Goal: Consume media (video, audio): Consume media (video, audio)

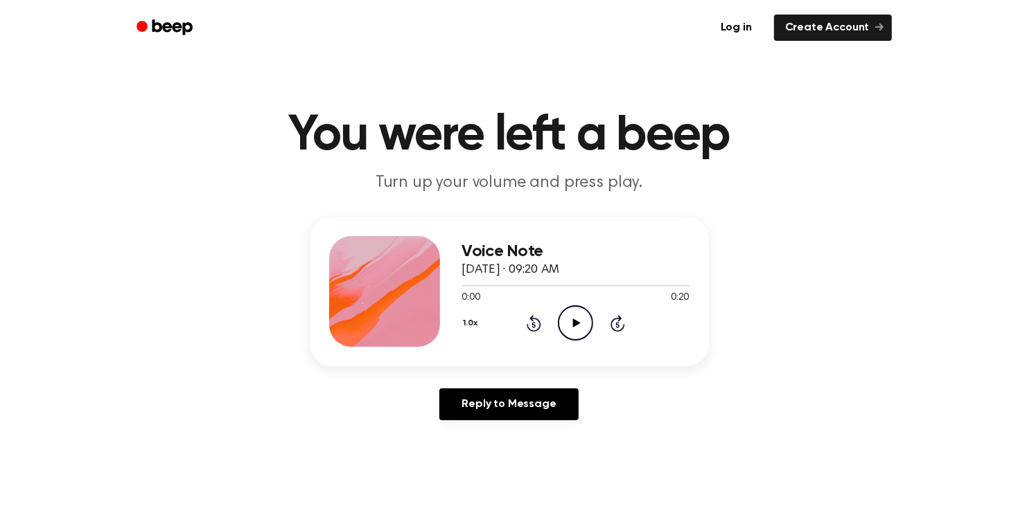
click at [581, 364] on div "Voice Note [DATE] · 09:20 AM 0:00 0:20 Your browser does not support the [objec…" at bounding box center [509, 292] width 399 height 150
click at [560, 333] on icon "Play Audio" at bounding box center [575, 323] width 35 height 35
click at [533, 324] on icon at bounding box center [533, 325] width 3 height 6
click at [540, 315] on icon "Rewind 5 seconds" at bounding box center [533, 324] width 15 height 18
click at [533, 324] on icon at bounding box center [533, 325] width 3 height 6
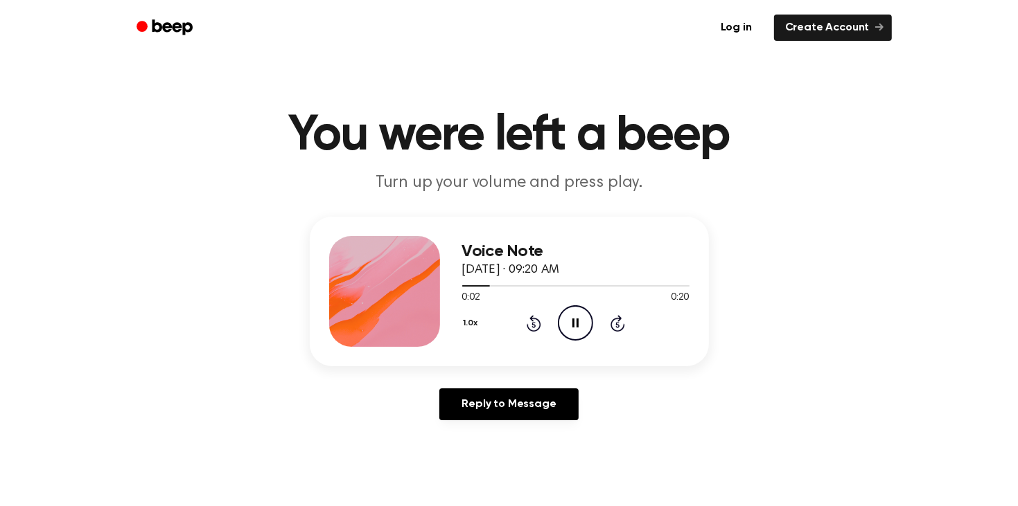
click at [509, 328] on div "1.0x Rewind 5 seconds Pause Audio Skip 5 seconds" at bounding box center [575, 323] width 227 height 35
click at [527, 324] on icon at bounding box center [534, 323] width 15 height 17
click at [573, 329] on icon "Pause Audio" at bounding box center [575, 323] width 35 height 35
click at [533, 324] on icon at bounding box center [533, 325] width 3 height 6
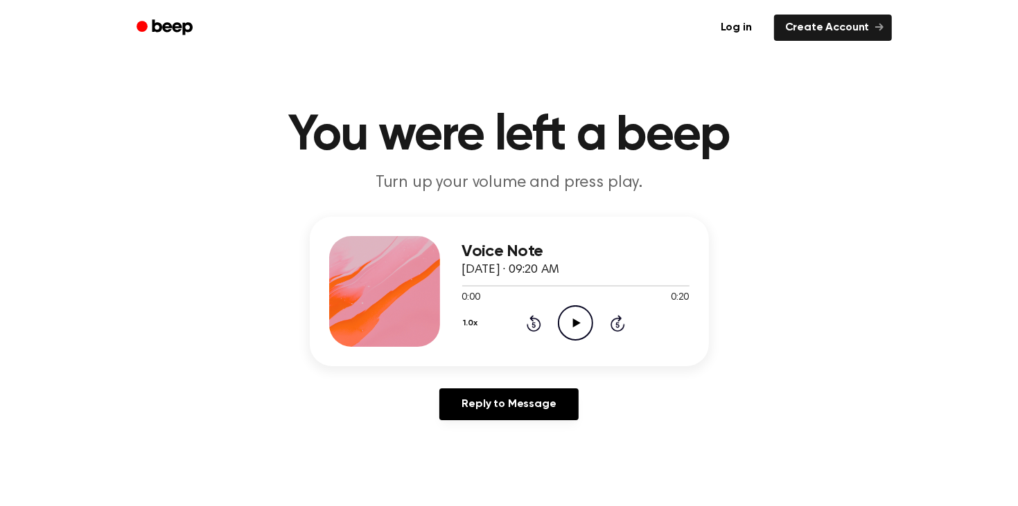
click at [571, 335] on icon "Play Audio" at bounding box center [575, 323] width 35 height 35
click at [536, 316] on icon "Rewind 5 seconds" at bounding box center [533, 324] width 15 height 18
click at [524, 315] on div "1.0x Rewind 5 seconds Pause Audio Skip 5 seconds" at bounding box center [575, 323] width 227 height 35
click at [533, 324] on icon at bounding box center [533, 325] width 3 height 6
click at [526, 326] on icon "Rewind 5 seconds" at bounding box center [533, 324] width 15 height 18
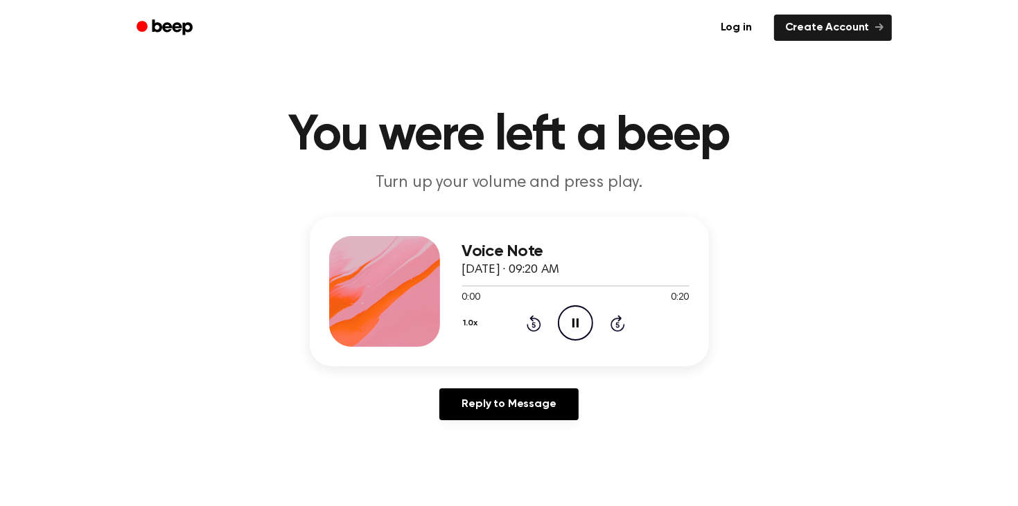
click at [533, 324] on icon at bounding box center [533, 325] width 3 height 6
click at [524, 330] on div "1.0x Rewind 5 seconds Pause Audio Skip 5 seconds" at bounding box center [575, 323] width 227 height 35
click at [527, 318] on icon "Rewind 5 seconds" at bounding box center [533, 324] width 15 height 18
click at [527, 328] on icon at bounding box center [534, 323] width 15 height 17
click at [533, 330] on icon at bounding box center [534, 323] width 15 height 17
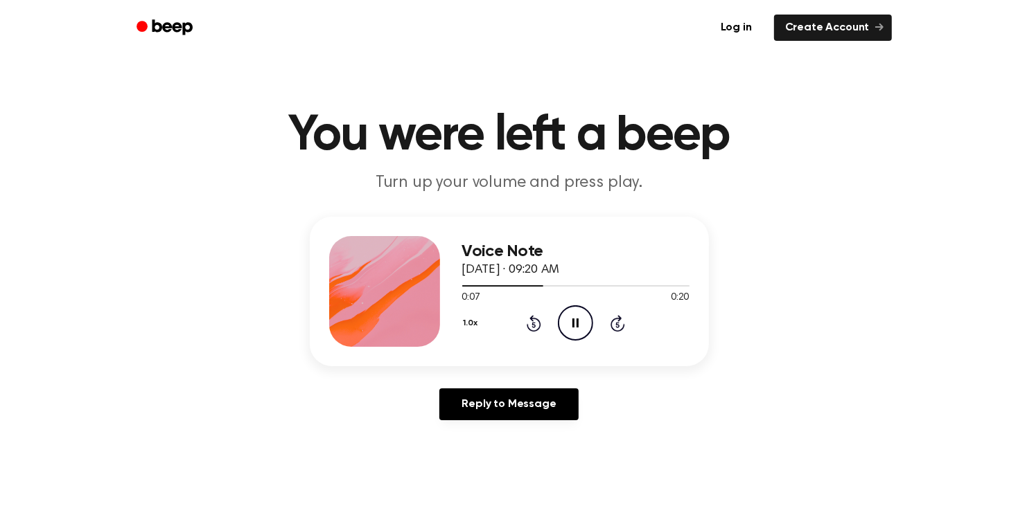
click at [533, 315] on icon "Rewind 5 seconds" at bounding box center [533, 324] width 15 height 18
click at [533, 328] on icon "Rewind 5 seconds" at bounding box center [533, 324] width 15 height 18
click at [493, 312] on div "1.0x Rewind 5 seconds Pause Audio Skip 5 seconds" at bounding box center [575, 323] width 227 height 35
click at [526, 319] on icon "Rewind 5 seconds" at bounding box center [533, 324] width 15 height 18
click at [533, 324] on icon at bounding box center [533, 325] width 3 height 6
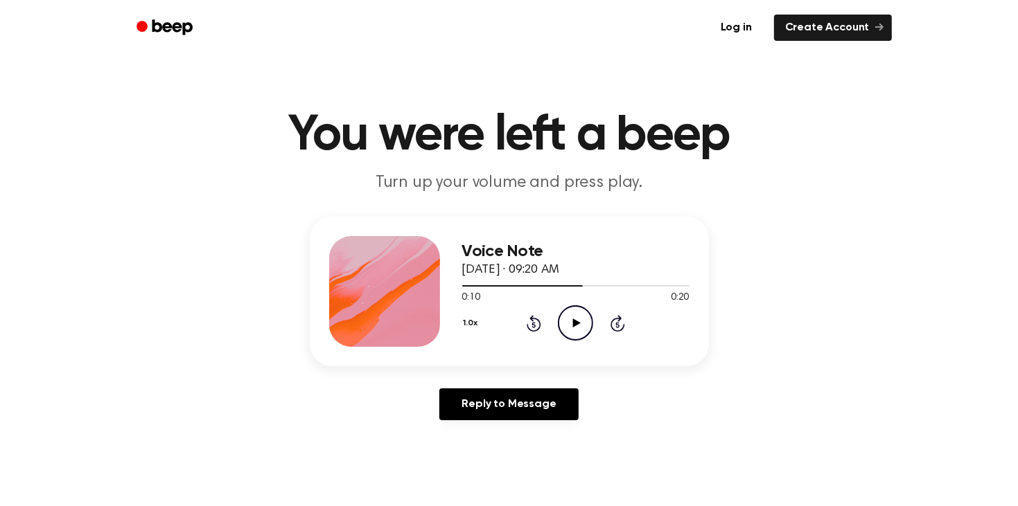
click at [533, 325] on icon "Rewind 5 seconds" at bounding box center [533, 324] width 15 height 18
click at [533, 324] on icon at bounding box center [533, 325] width 3 height 6
click at [528, 323] on icon "Rewind 5 seconds" at bounding box center [533, 324] width 15 height 18
click at [592, 344] on div "Voice Note [DATE] · 09:20 AM 0:00 0:20 Your browser does not support the [objec…" at bounding box center [575, 291] width 227 height 111
click at [583, 342] on div "Voice Note [DATE] · 09:20 AM 0:00 0:20 Your browser does not support the [objec…" at bounding box center [575, 291] width 227 height 111
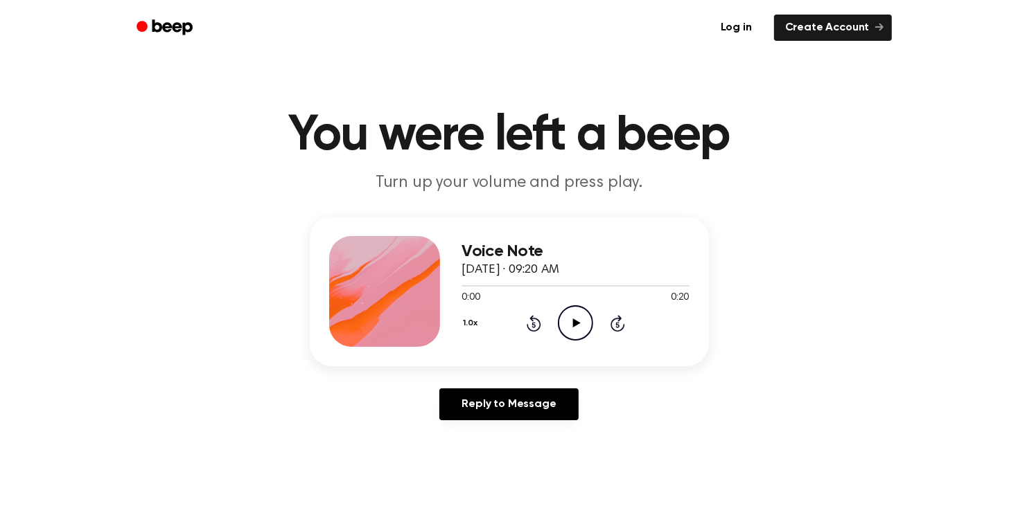
click at [572, 332] on icon "Play Audio" at bounding box center [575, 323] width 35 height 35
click at [574, 312] on icon "Play Audio" at bounding box center [575, 323] width 35 height 35
click at [580, 290] on div at bounding box center [575, 285] width 227 height 11
click at [572, 325] on icon "Play Audio" at bounding box center [575, 323] width 35 height 35
click at [560, 310] on icon "Pause Audio" at bounding box center [575, 323] width 35 height 35
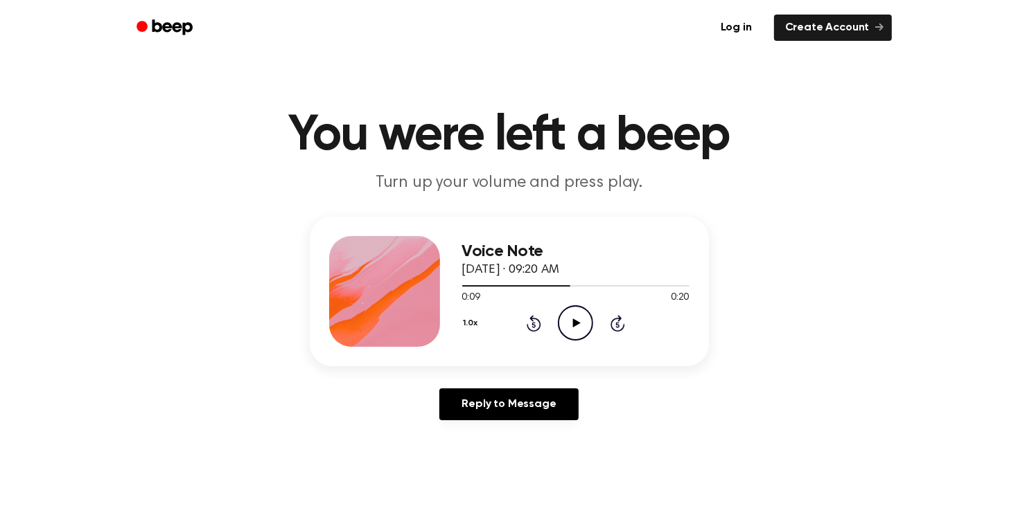
click at [574, 329] on icon "Play Audio" at bounding box center [575, 323] width 35 height 35
click at [533, 324] on icon at bounding box center [533, 325] width 3 height 6
click at [527, 328] on icon at bounding box center [534, 323] width 15 height 17
click at [528, 329] on icon at bounding box center [534, 323] width 15 height 17
click at [533, 324] on icon at bounding box center [533, 325] width 3 height 6
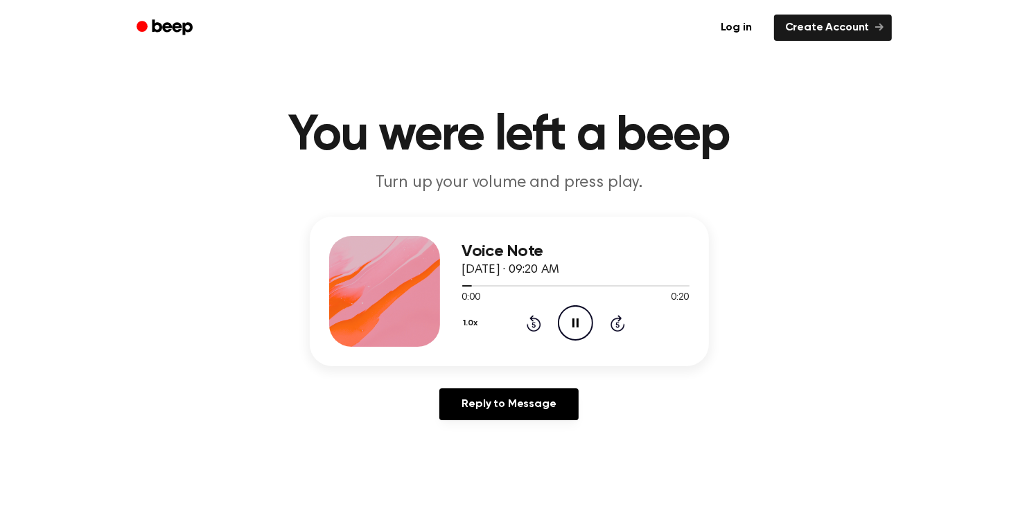
click at [533, 324] on icon at bounding box center [533, 325] width 3 height 6
click at [538, 319] on icon at bounding box center [534, 323] width 15 height 17
click at [531, 325] on icon "Rewind 5 seconds" at bounding box center [533, 324] width 15 height 18
click at [569, 328] on icon "Play Audio" at bounding box center [575, 323] width 35 height 35
click at [538, 302] on div "0:11 0:20" at bounding box center [575, 298] width 227 height 15
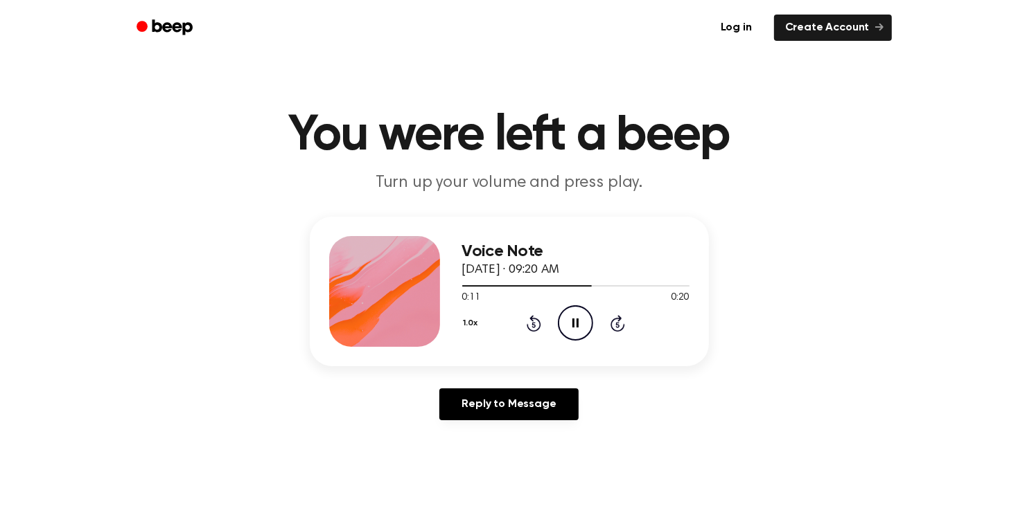
click at [533, 325] on icon "Rewind 5 seconds" at bounding box center [533, 324] width 15 height 18
click at [533, 324] on icon at bounding box center [533, 325] width 3 height 6
click at [524, 326] on div "1.0x Rewind 5 seconds Pause Audio Skip 5 seconds" at bounding box center [575, 323] width 227 height 35
click at [533, 324] on icon at bounding box center [533, 325] width 3 height 6
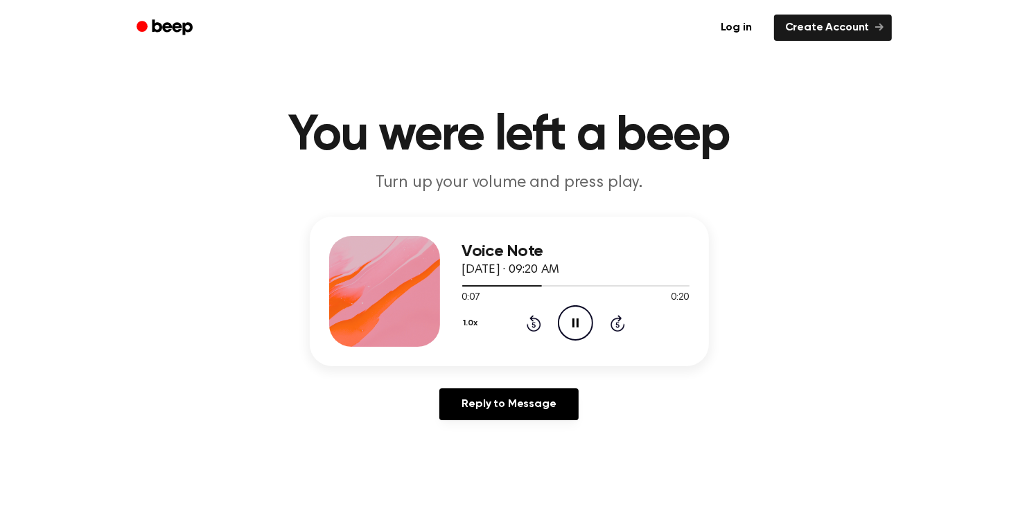
click at [527, 323] on icon "Rewind 5 seconds" at bounding box center [533, 324] width 15 height 18
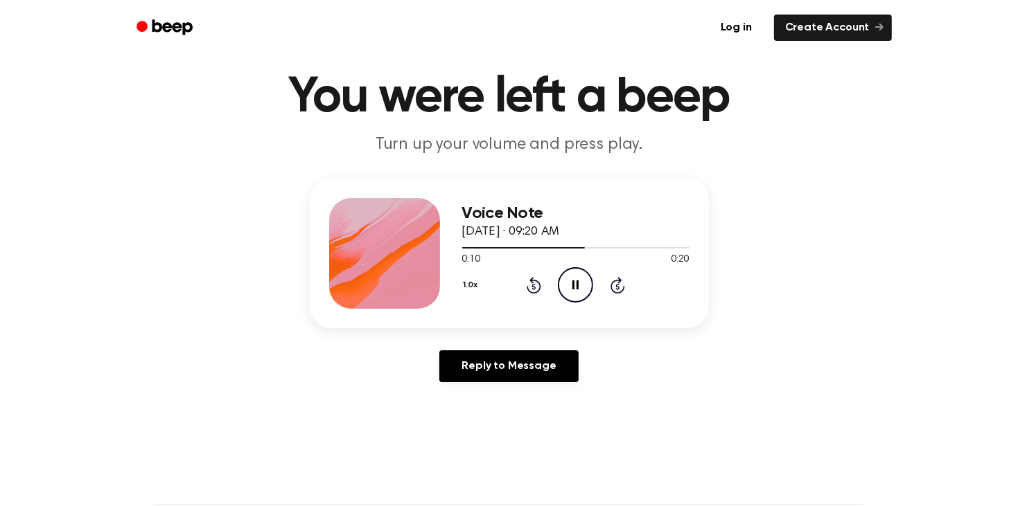
scroll to position [39, 0]
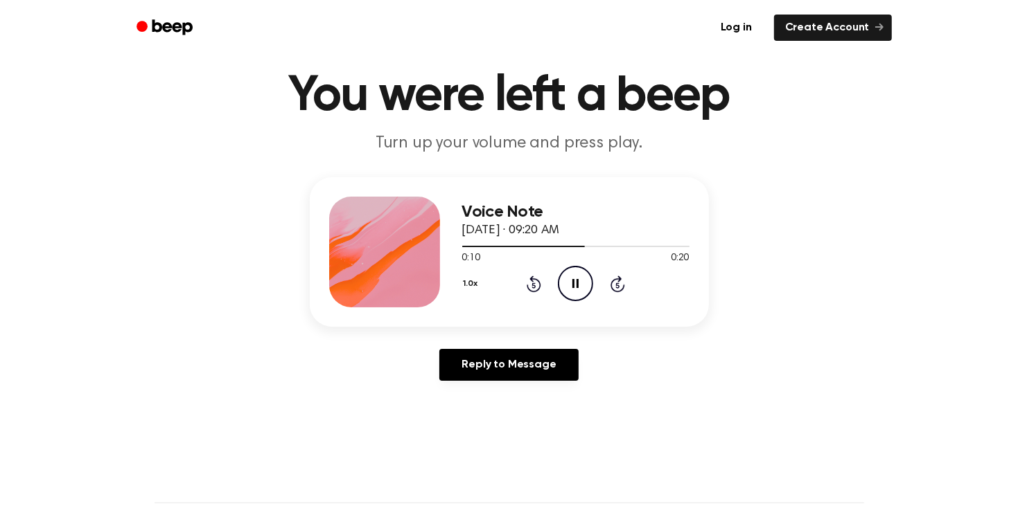
click at [529, 301] on div "Voice Note [DATE] · 09:20 AM 0:10 0:20 Your browser does not support the [objec…" at bounding box center [575, 252] width 227 height 111
click at [533, 284] on icon at bounding box center [533, 286] width 3 height 6
click at [533, 285] on icon "Rewind 5 seconds" at bounding box center [533, 284] width 15 height 18
click at [533, 284] on icon at bounding box center [533, 286] width 3 height 6
click at [493, 312] on div "Voice Note [DATE] · 09:20 AM 0:03 0:20 Your browser does not support the [objec…" at bounding box center [509, 252] width 399 height 150
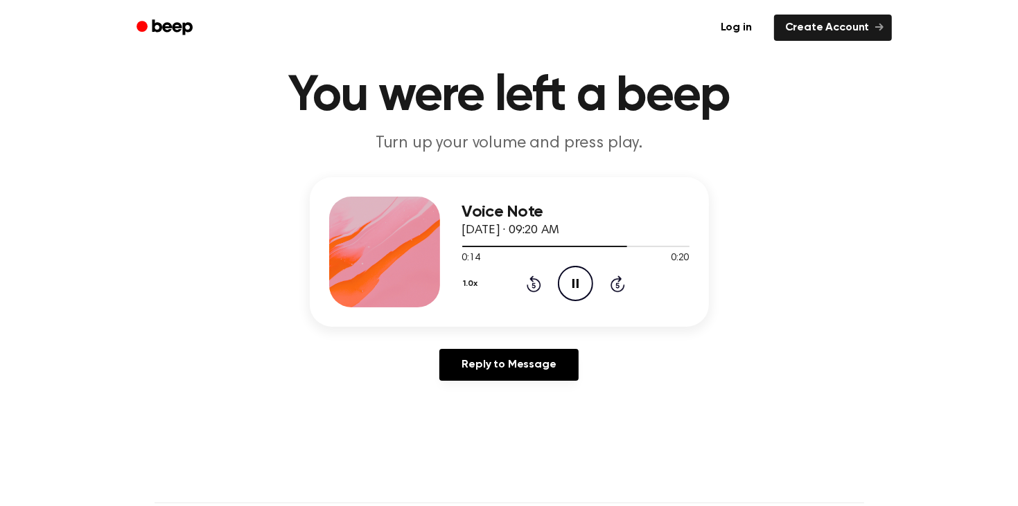
click at [493, 312] on div "Voice Note [DATE] · 09:20 AM 0:14 0:20 Your browser does not support the [objec…" at bounding box center [509, 252] width 399 height 150
click at [493, 312] on div "Voice Note [DATE] · 09:20 AM 0:18 0:20 Your browser does not support the [objec…" at bounding box center [509, 252] width 399 height 150
click at [493, 312] on div "Voice Note [DATE] · 09:20 AM 0:20 0:20 Your browser does not support the [objec…" at bounding box center [509, 252] width 399 height 150
click at [574, 279] on icon "Play Audio" at bounding box center [575, 283] width 35 height 35
click at [565, 284] on icon "Play Audio" at bounding box center [575, 283] width 35 height 35
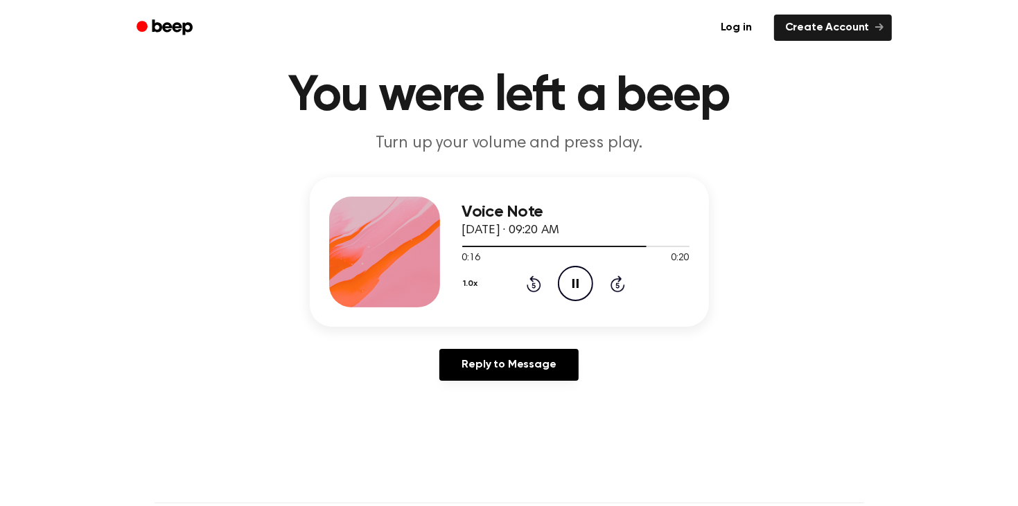
click at [533, 284] on icon at bounding box center [533, 286] width 3 height 6
click at [569, 281] on icon "Play Audio" at bounding box center [575, 283] width 35 height 35
click at [527, 288] on icon at bounding box center [534, 284] width 15 height 17
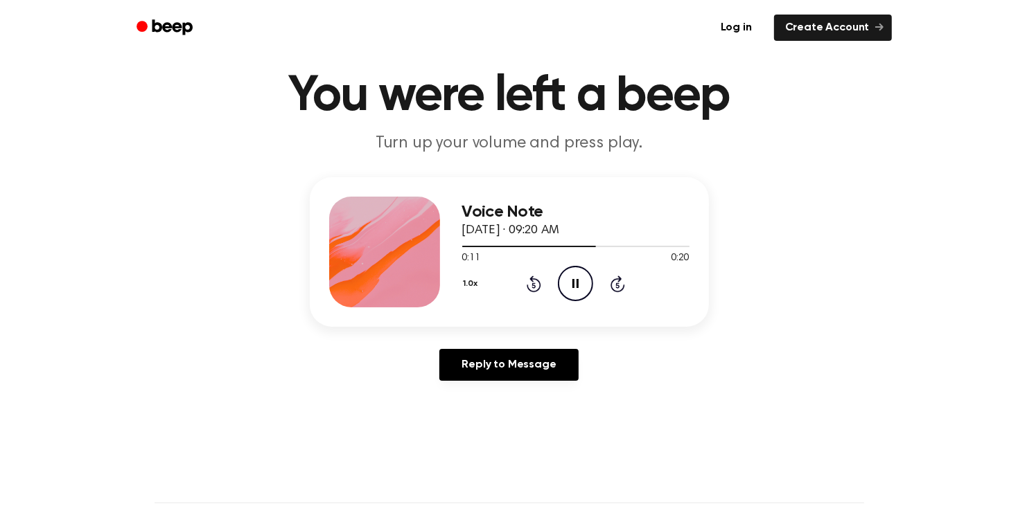
click at [533, 288] on icon "Rewind 5 seconds" at bounding box center [533, 284] width 15 height 18
click at [573, 276] on icon "Pause Audio" at bounding box center [575, 283] width 35 height 35
click at [574, 290] on icon "Play Audio" at bounding box center [575, 283] width 35 height 35
click at [533, 284] on icon at bounding box center [533, 286] width 3 height 6
click at [526, 283] on icon "Rewind 5 seconds" at bounding box center [533, 284] width 15 height 18
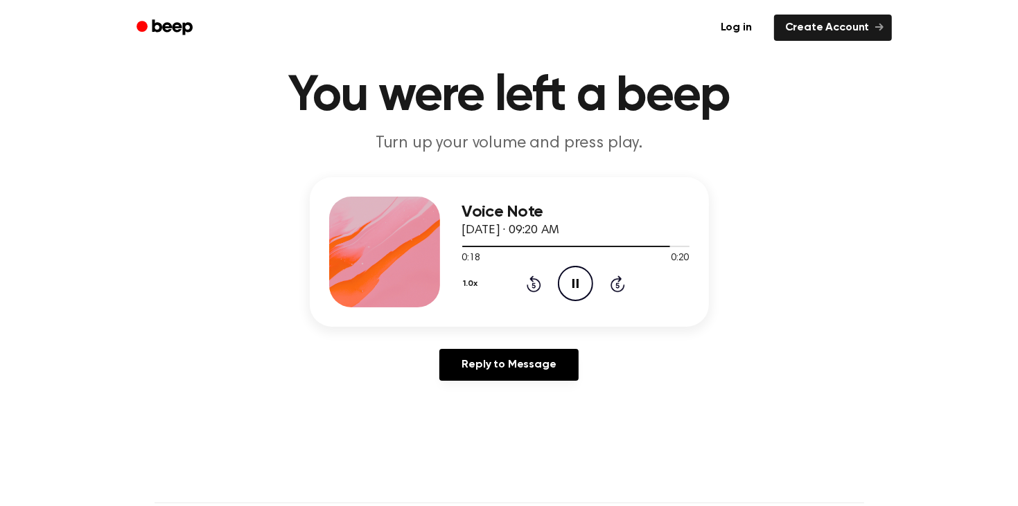
click at [576, 283] on icon "Pause Audio" at bounding box center [575, 283] width 35 height 35
click at [538, 280] on icon at bounding box center [534, 284] width 15 height 17
click at [571, 276] on icon "Play Audio" at bounding box center [575, 283] width 35 height 35
click at [527, 279] on icon "Rewind 5 seconds" at bounding box center [533, 284] width 15 height 18
click at [533, 281] on icon at bounding box center [534, 284] width 15 height 17
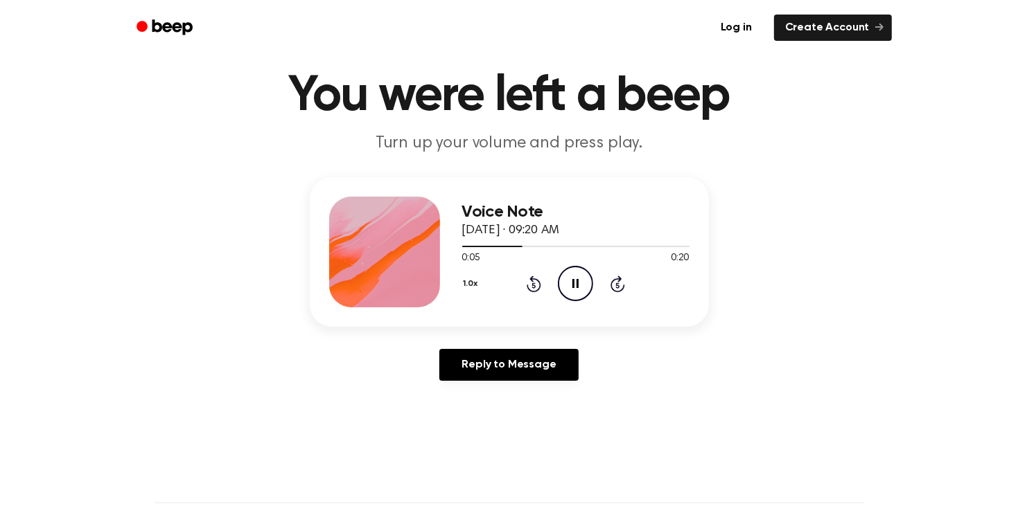
click at [533, 284] on icon at bounding box center [533, 286] width 3 height 6
click at [579, 281] on icon "Play Audio" at bounding box center [575, 283] width 35 height 35
click at [582, 289] on icon "Play Audio" at bounding box center [575, 283] width 35 height 35
click at [572, 283] on icon "Play Audio" at bounding box center [575, 283] width 35 height 35
click at [571, 269] on icon "Play Audio" at bounding box center [575, 283] width 35 height 35
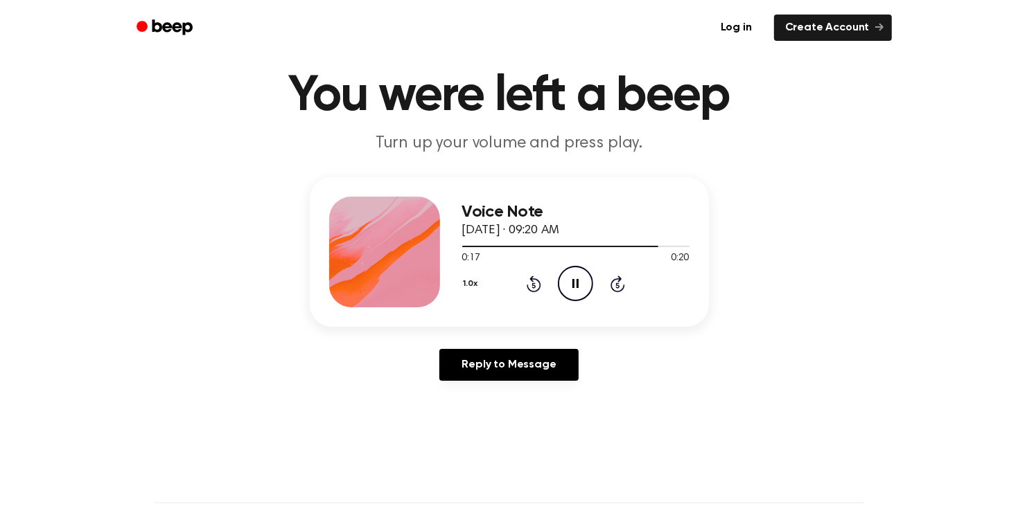
click at [533, 284] on icon at bounding box center [533, 286] width 3 height 6
click at [526, 275] on icon "Rewind 5 seconds" at bounding box center [533, 284] width 15 height 18
click at [534, 284] on icon at bounding box center [533, 286] width 3 height 6
click at [540, 275] on icon "Rewind 5 seconds" at bounding box center [533, 284] width 15 height 18
click at [535, 290] on icon at bounding box center [534, 284] width 15 height 17
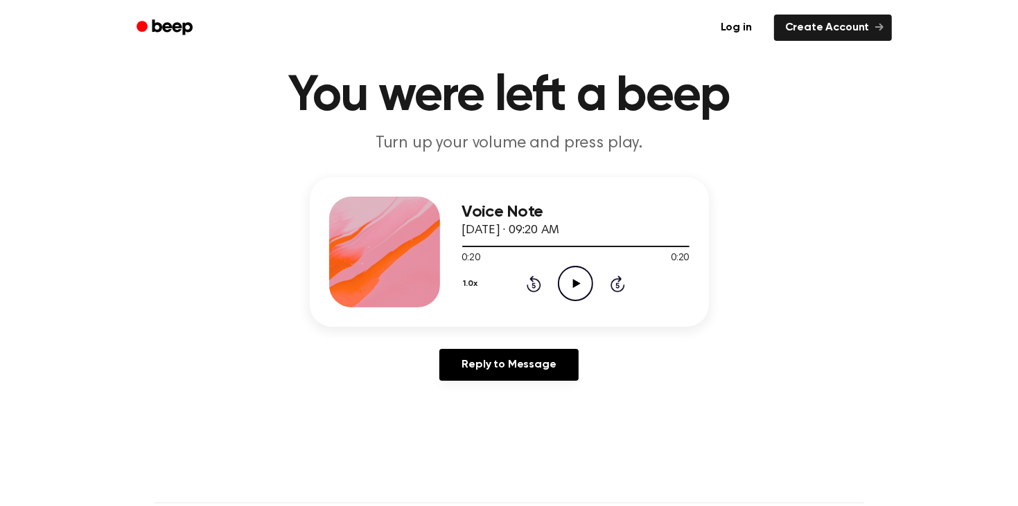
click at [574, 280] on icon at bounding box center [577, 283] width 8 height 9
click at [533, 283] on icon "Rewind 5 seconds" at bounding box center [533, 284] width 15 height 18
click at [533, 284] on icon at bounding box center [533, 286] width 3 height 6
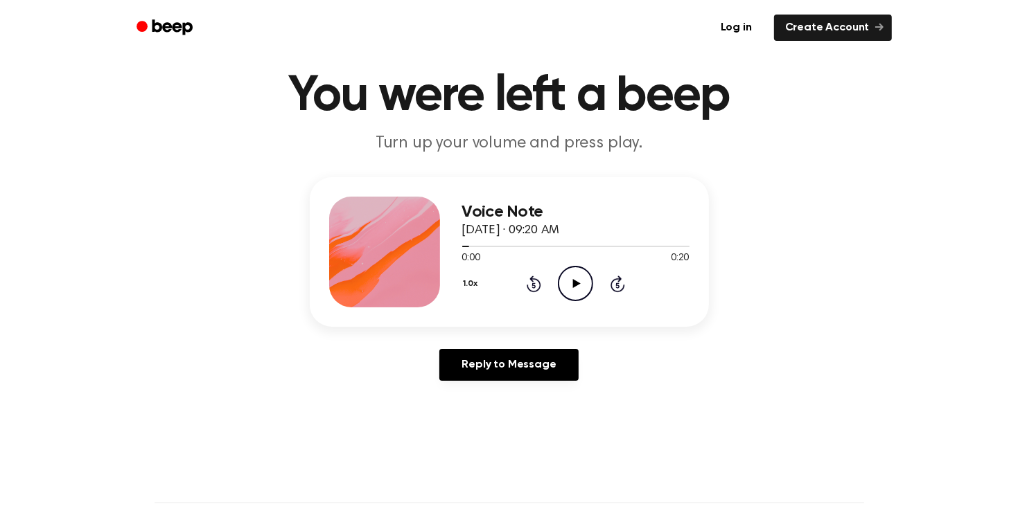
click at [576, 279] on icon "Play Audio" at bounding box center [575, 283] width 35 height 35
click at [448, 465] on main "You were left a beep Turn up your volume and press play. Voice Note [DATE] · 09…" at bounding box center [509, 388] width 1018 height 854
click at [617, 284] on icon at bounding box center [617, 286] width 3 height 6
click at [587, 279] on icon "Play Audio" at bounding box center [575, 283] width 35 height 35
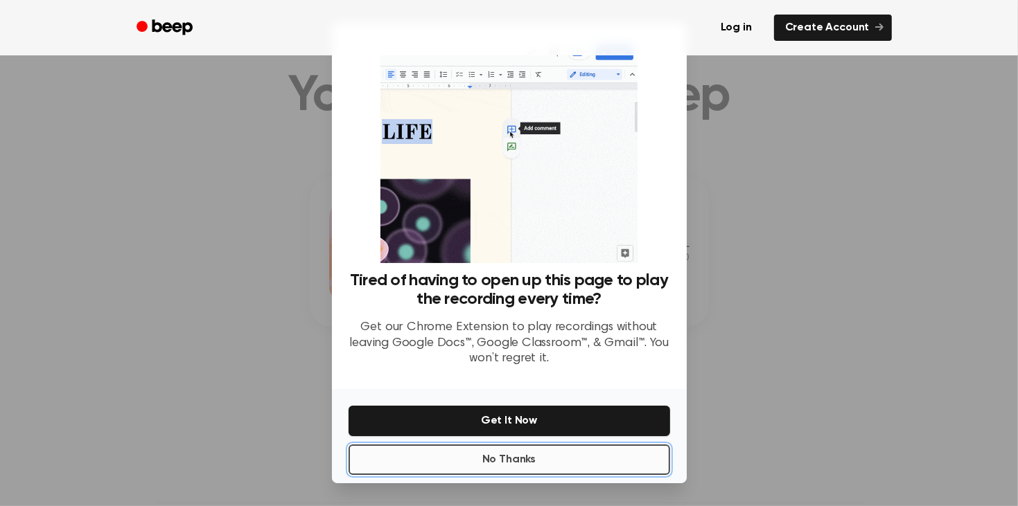
click at [441, 461] on button "No Thanks" at bounding box center [508, 460] width 321 height 30
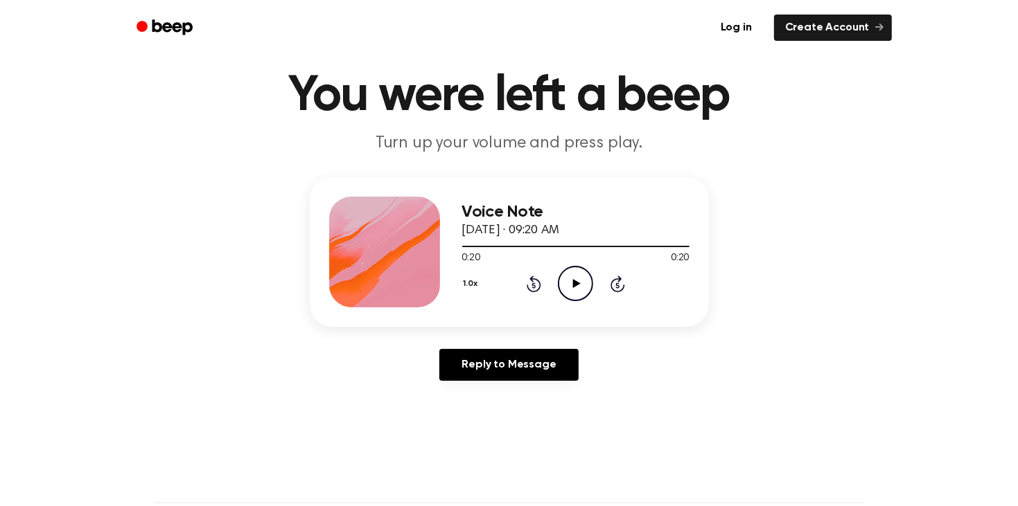
click at [580, 284] on icon "Play Audio" at bounding box center [575, 283] width 35 height 35
click at [539, 276] on icon "Rewind 5 seconds" at bounding box center [533, 284] width 15 height 18
click at [533, 284] on icon at bounding box center [533, 286] width 3 height 6
click at [576, 284] on icon at bounding box center [577, 283] width 8 height 9
click at [533, 284] on icon at bounding box center [533, 286] width 3 height 6
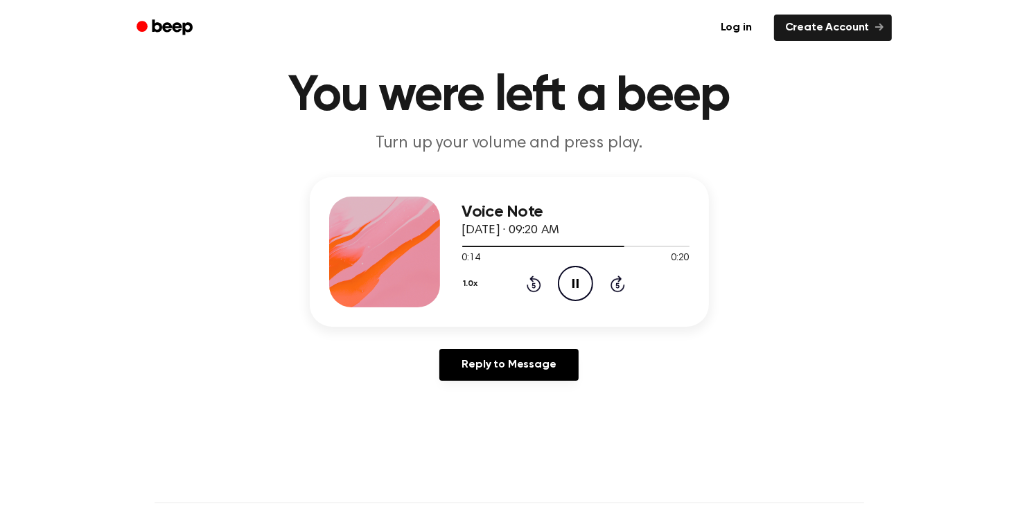
click at [533, 284] on icon at bounding box center [533, 286] width 3 height 6
click at [574, 291] on icon "Play Audio" at bounding box center [575, 283] width 35 height 35
click at [575, 287] on icon "Play Audio" at bounding box center [575, 283] width 35 height 35
click at [585, 292] on icon "Play Audio" at bounding box center [575, 283] width 35 height 35
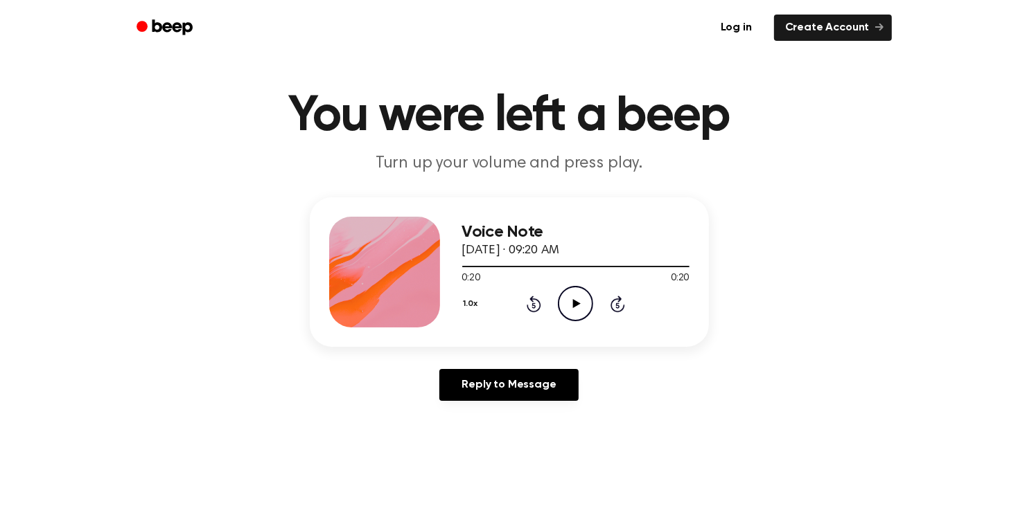
scroll to position [2, 0]
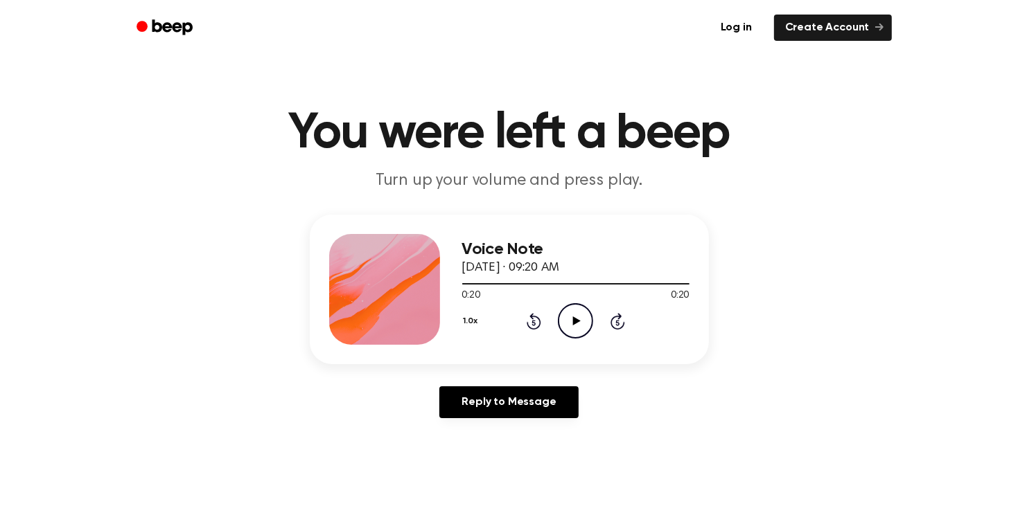
click at [531, 321] on icon "Rewind 5 seconds" at bounding box center [533, 321] width 15 height 18
click at [533, 322] on icon at bounding box center [533, 323] width 3 height 6
click at [576, 328] on icon "Play Audio" at bounding box center [575, 320] width 35 height 35
